Goal: Communication & Community: Answer question/provide support

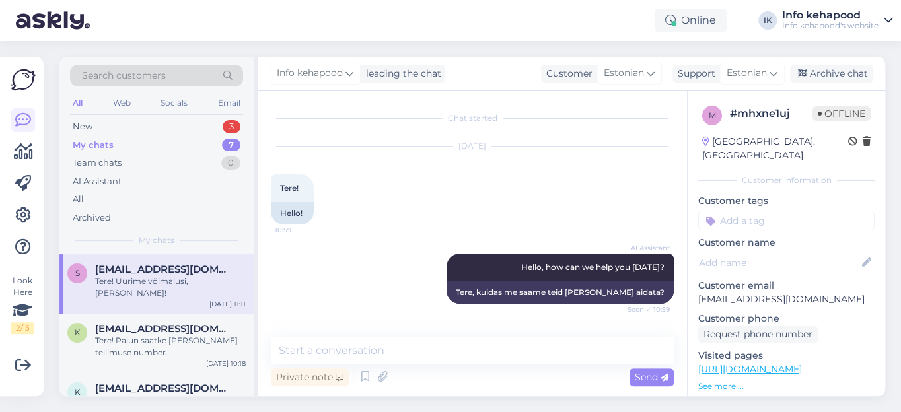
scroll to position [219, 0]
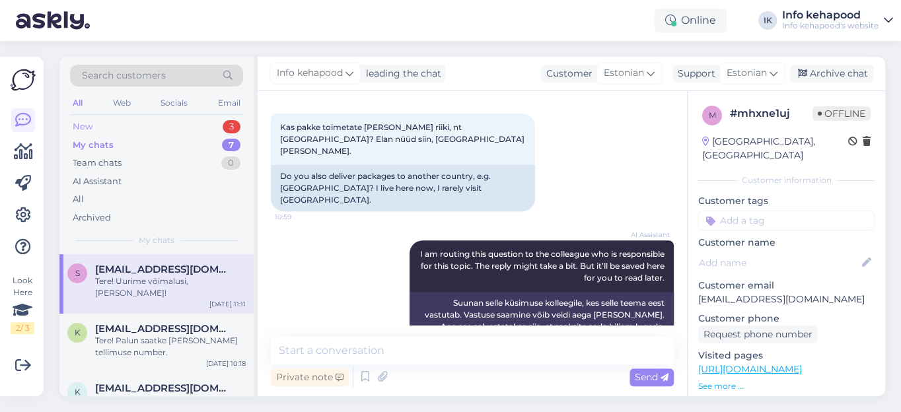
click at [83, 127] on div "New" at bounding box center [83, 126] width 20 height 13
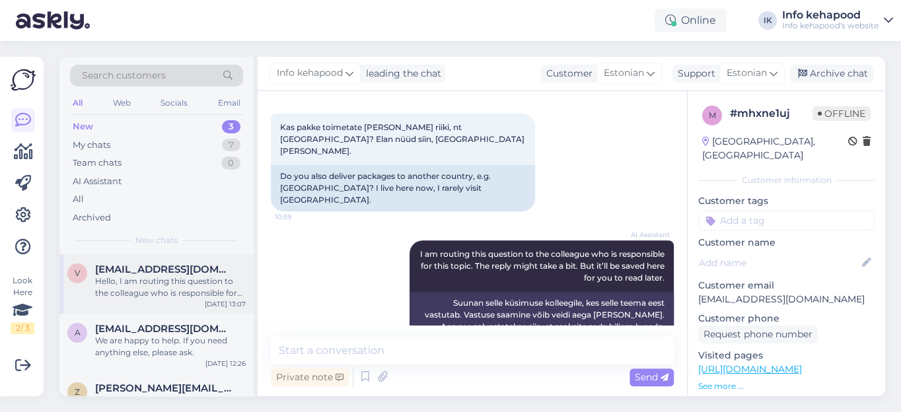
click at [122, 269] on span "[EMAIL_ADDRESS][DOMAIN_NAME]" at bounding box center [163, 270] width 137 height 12
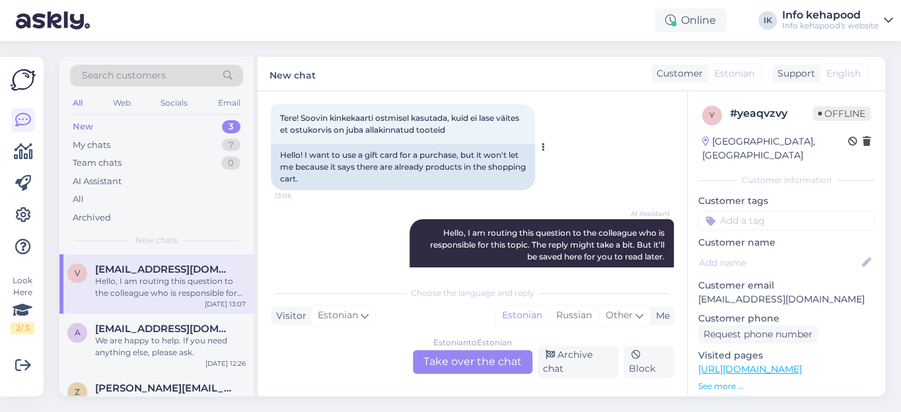
scroll to position [133, 0]
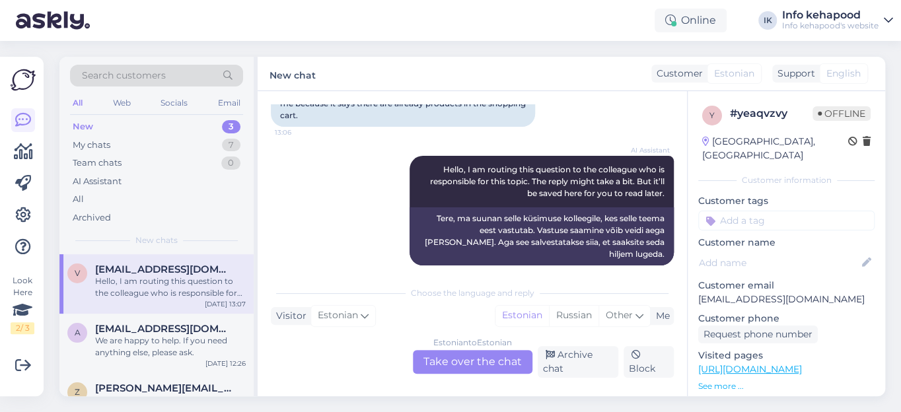
click at [472, 357] on div "Estonian to Estonian Take over the chat" at bounding box center [473, 362] width 120 height 24
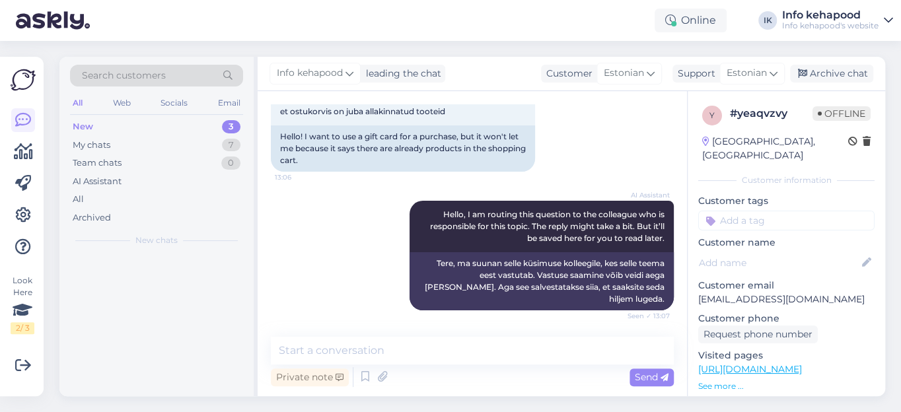
scroll to position [76, 0]
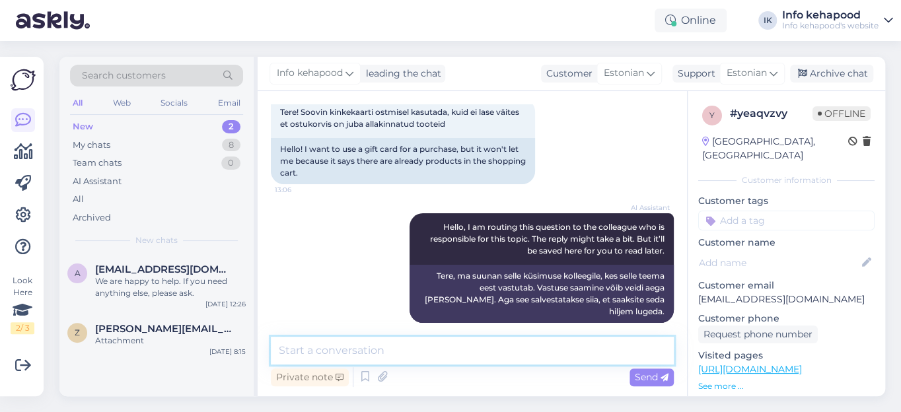
click at [394, 350] on textarea at bounding box center [472, 351] width 403 height 28
type textarea "Tere! Saadan teile info e-[PERSON_NAME]."
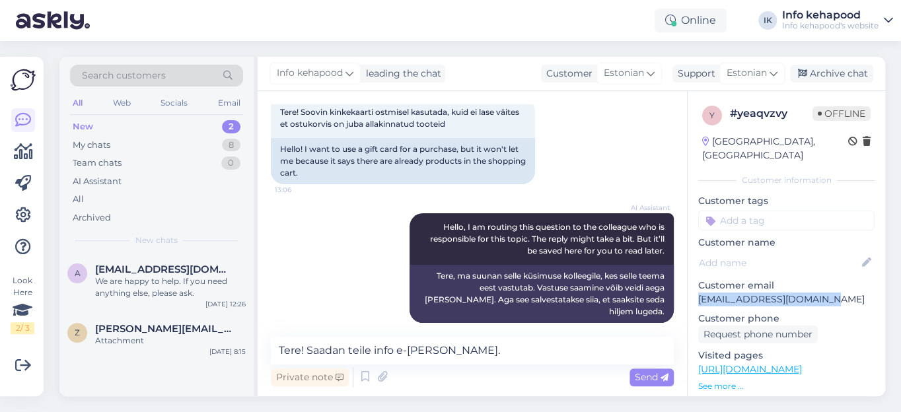
drag, startPoint x: 828, startPoint y: 281, endPoint x: 699, endPoint y: 289, distance: 129.7
click at [699, 293] on p "[EMAIL_ADDRESS][DOMAIN_NAME]" at bounding box center [786, 300] width 176 height 14
copy p "[EMAIL_ADDRESS][DOMAIN_NAME]"
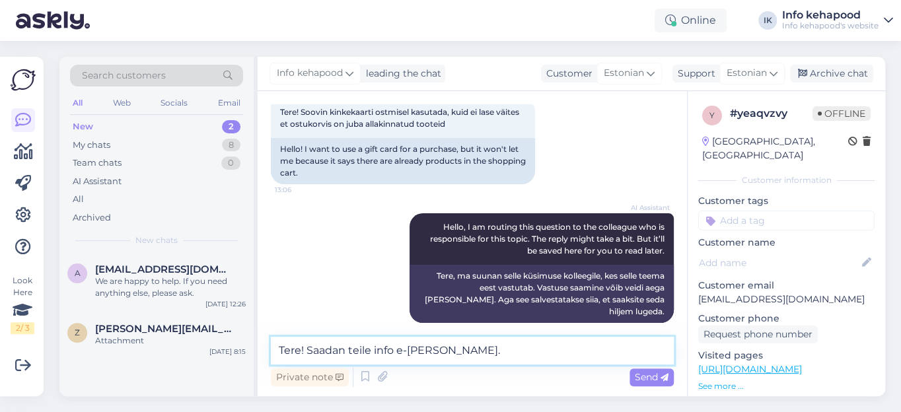
click at [505, 350] on textarea "Tere! Saadan teile info e-[PERSON_NAME]." at bounding box center [472, 351] width 403 height 28
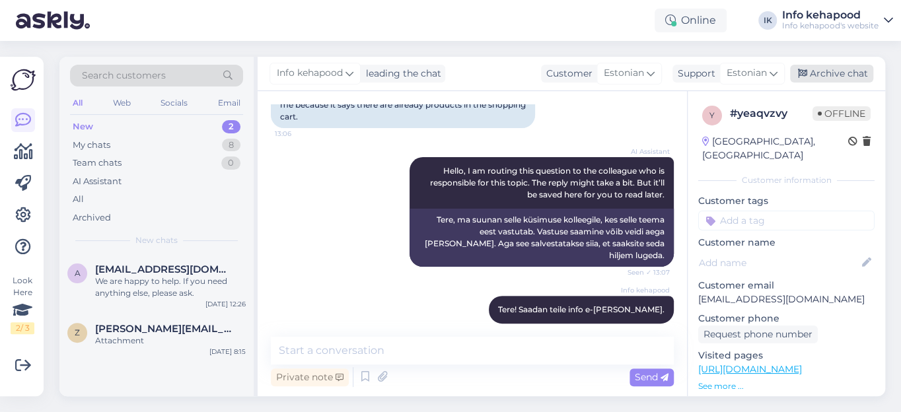
click at [847, 71] on div "Archive chat" at bounding box center [831, 74] width 83 height 18
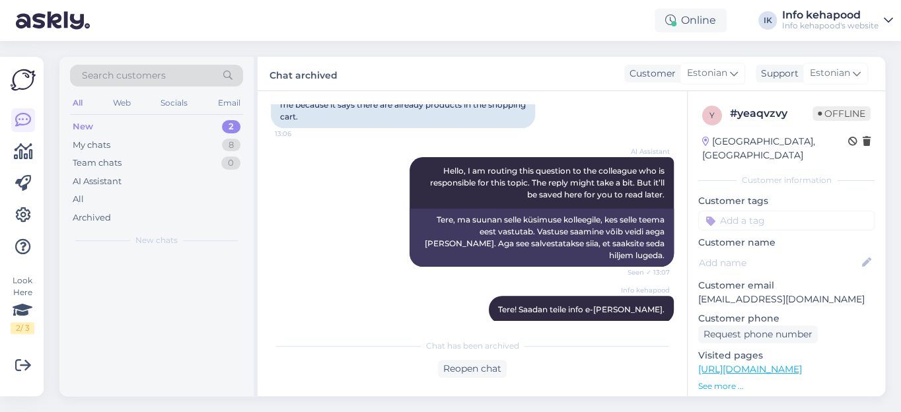
scroll to position [133, 0]
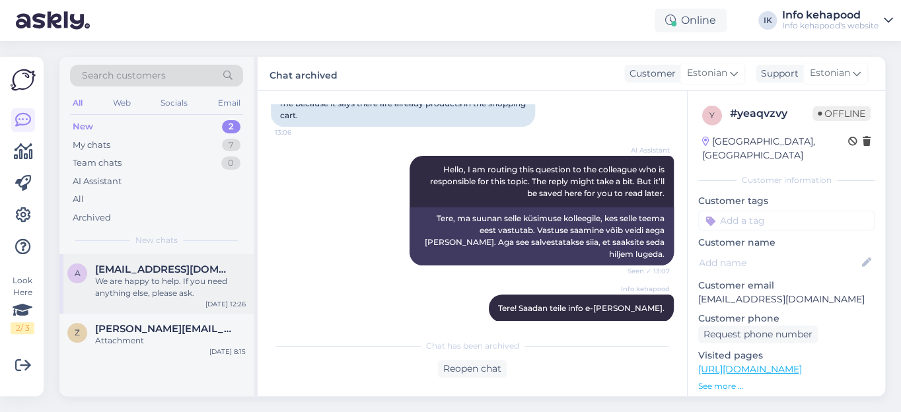
click at [164, 266] on span "[EMAIL_ADDRESS][DOMAIN_NAME]" at bounding box center [163, 270] width 137 height 12
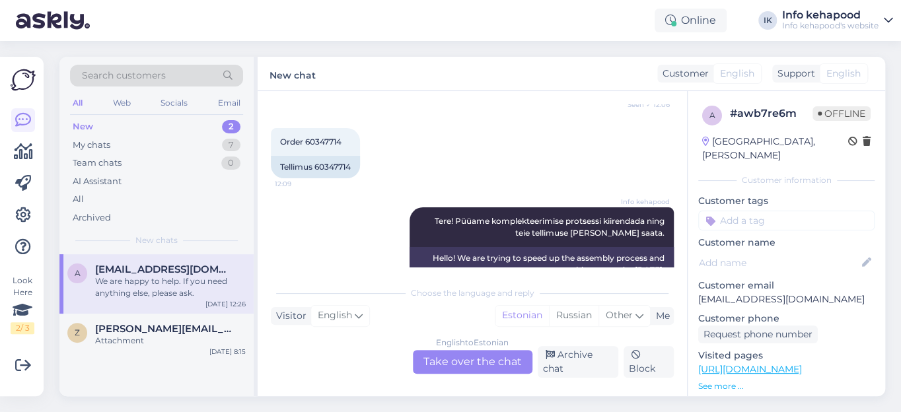
scroll to position [395, 0]
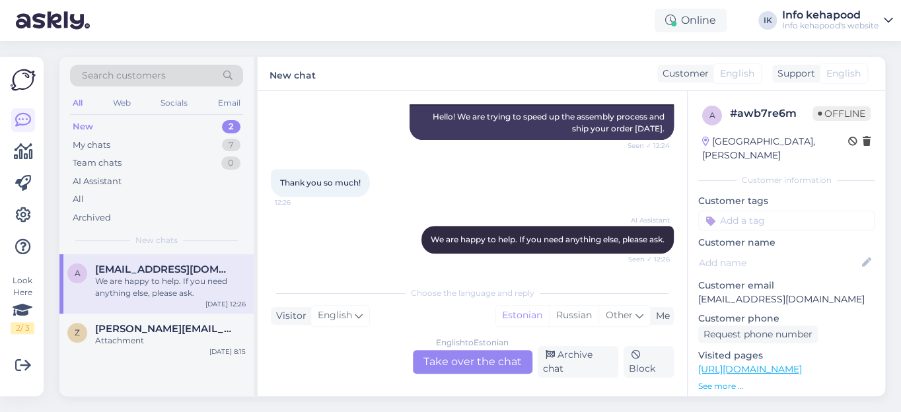
click at [437, 364] on div "English to Estonian Take over the chat" at bounding box center [473, 362] width 120 height 24
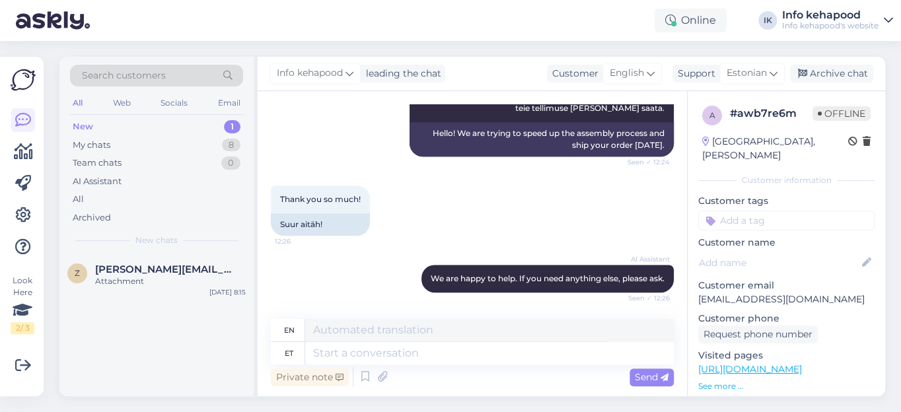
scroll to position [377, 0]
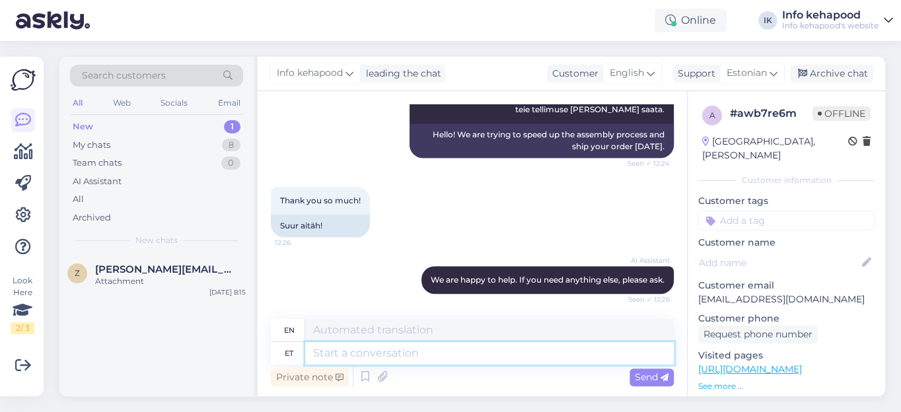
click at [357, 352] on textarea at bounding box center [489, 353] width 369 height 22
type textarea "Tewie"
type textarea "Te"
type textarea "You"
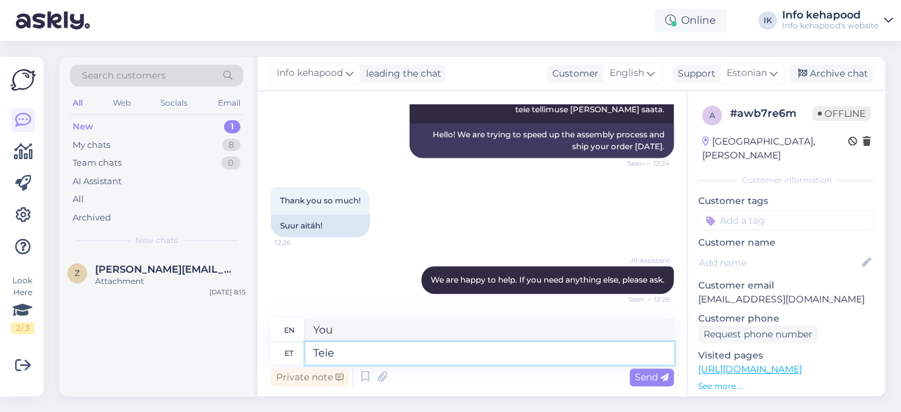
type textarea "Teie"
type textarea "Your"
type textarea "Teie pakk"
type textarea "Your package"
type textarea "Teie pakk on"
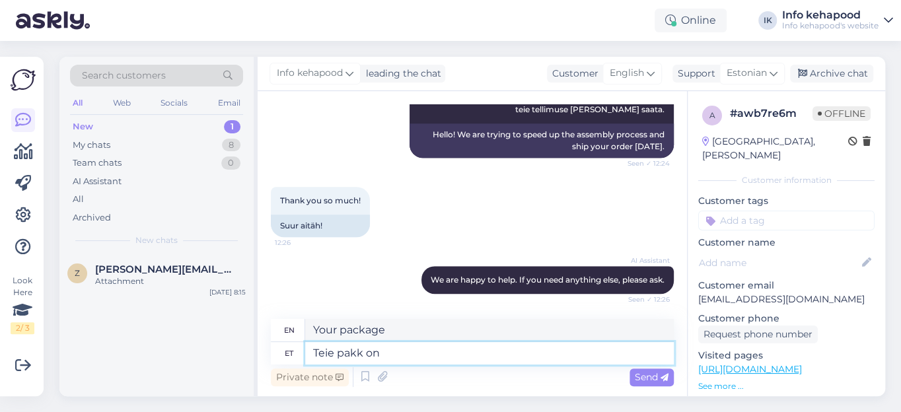
type textarea "Your package is"
type textarea "Teie pakk on komplekteeritud"
type textarea "Your package is complete."
type textarea "Teie pakk on komplekteeritud ja"
type textarea "Your package is complete and"
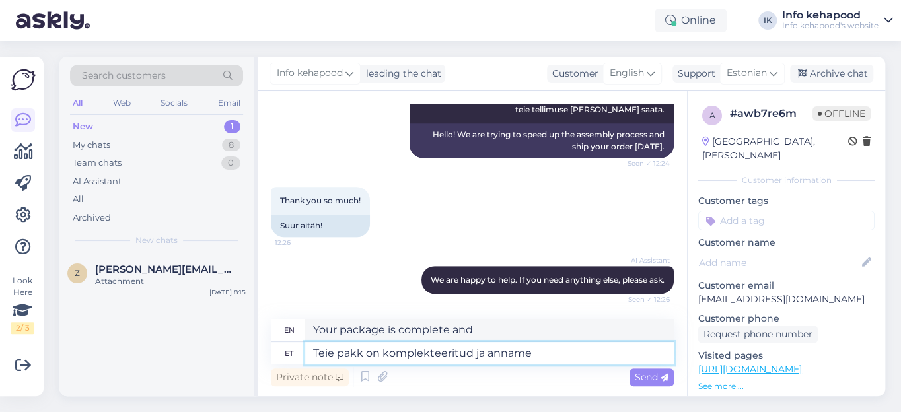
type textarea "Teie pakk on komplekteeritud ja anname"
type textarea "Your package is complete and we will deliver it to you."
type textarea "Teie pakk on komplekteeritud [PERSON_NAME]"
type textarea "Your package is complete and we will deliver [DATE]."
type textarea "Teie pakk on komplekteeritud [PERSON_NAME] kullerile"
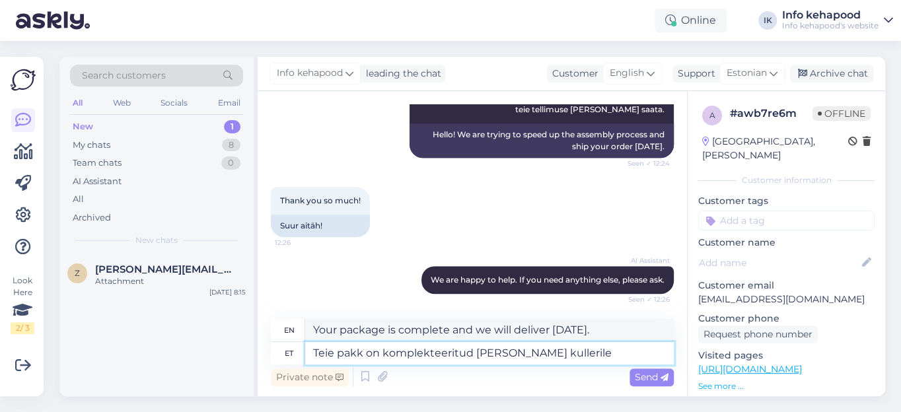
type textarea "Your package has been packed and we will give it to the courier [DATE]."
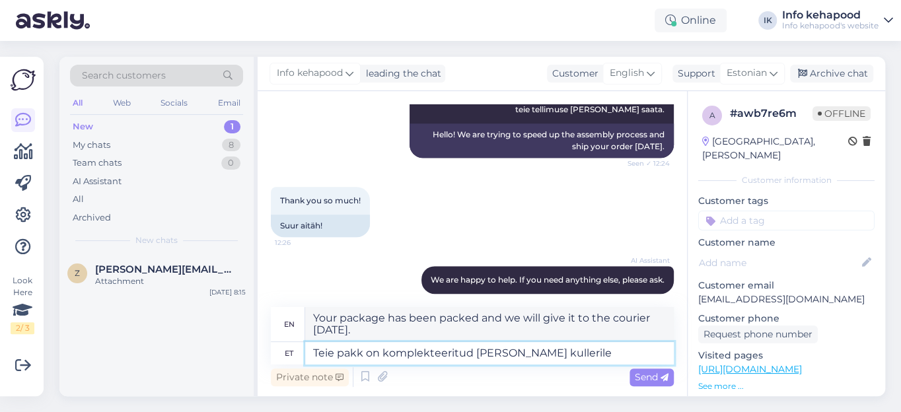
scroll to position [389, 0]
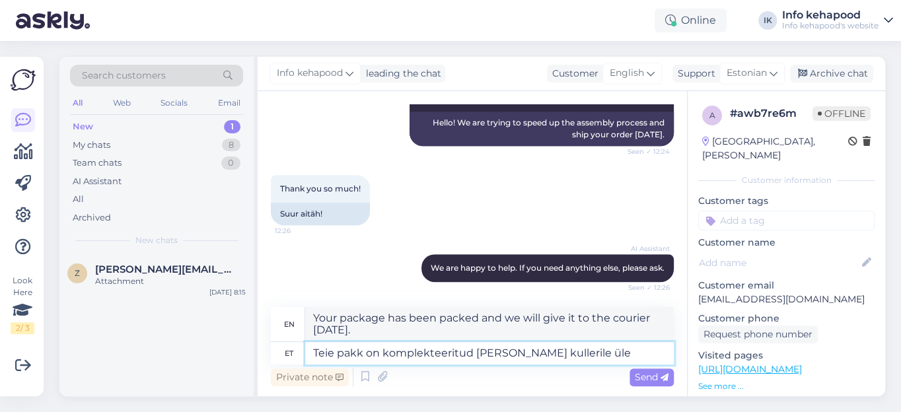
type textarea "Teie pakk on komplekteeritud [PERSON_NAME] kullerile üle."
type textarea "Your package has been packed and we will hand it over to the courier [DATE]."
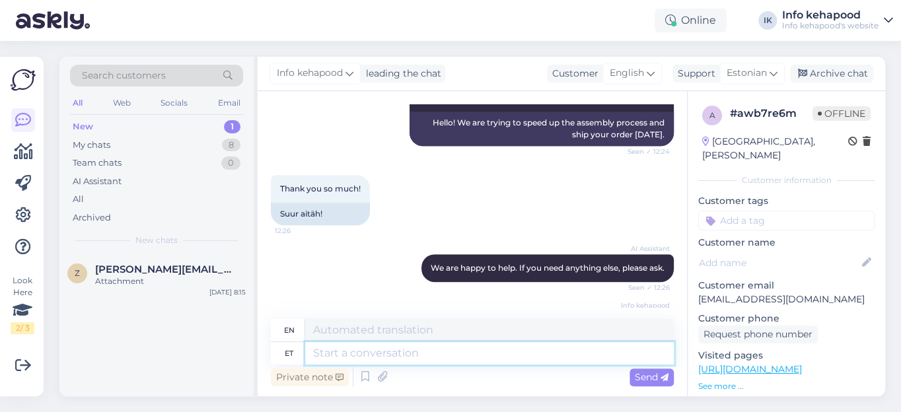
scroll to position [469, 0]
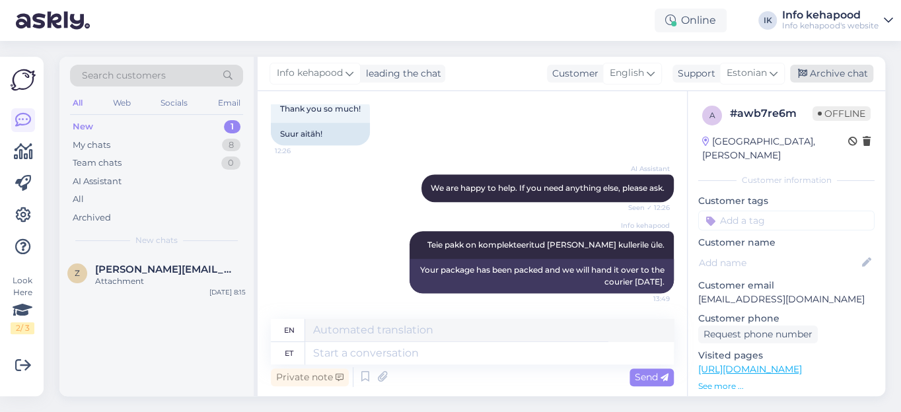
click at [819, 71] on div "Archive chat" at bounding box center [831, 74] width 83 height 18
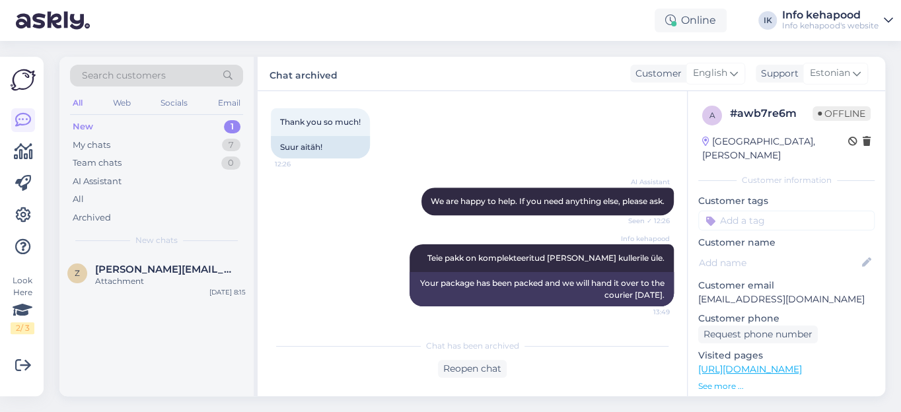
drag, startPoint x: 88, startPoint y: 144, endPoint x: 136, endPoint y: 227, distance: 96.2
click at [89, 143] on div "My chats" at bounding box center [92, 145] width 38 height 13
